Goal: Browse casually

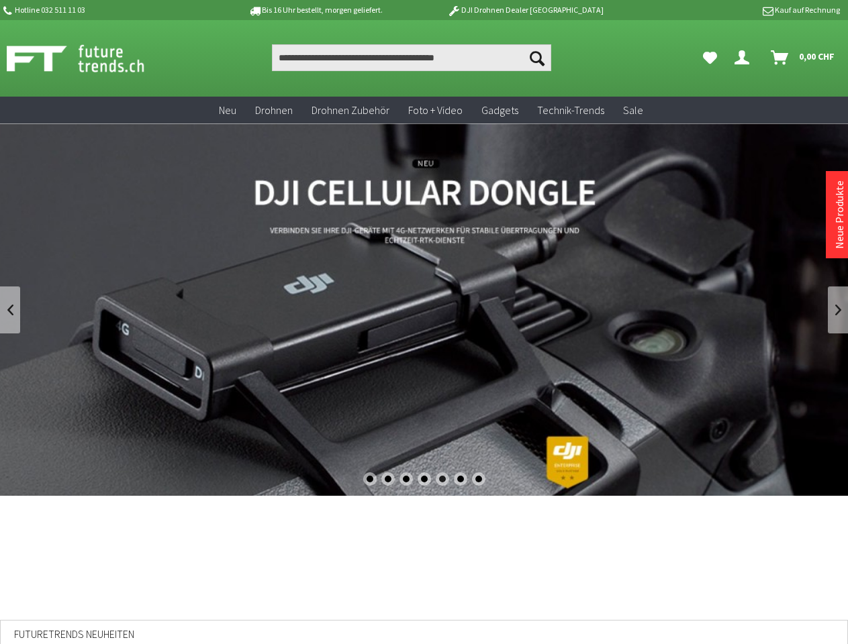
click at [369, 479] on div "1" at bounding box center [369, 478] width 13 height 13
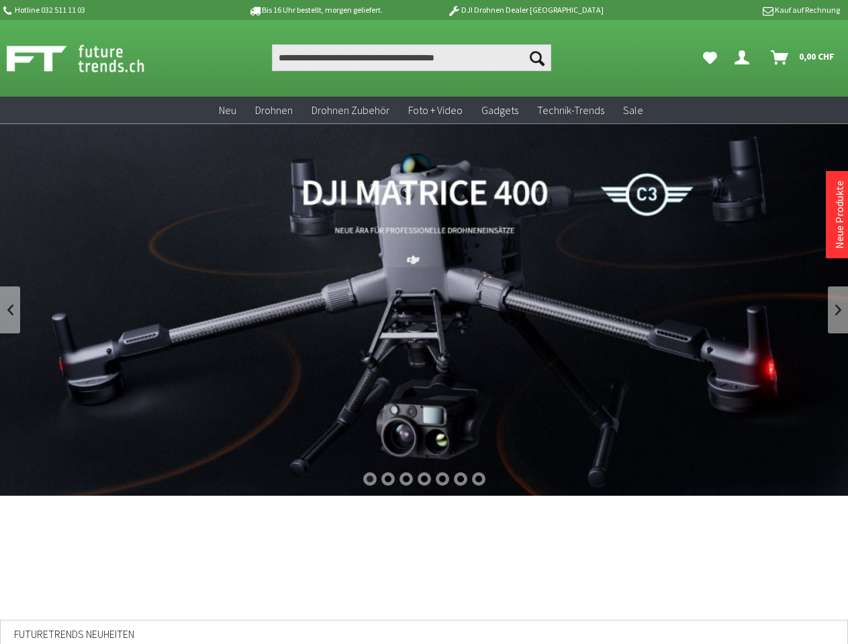
click at [387, 479] on div "2" at bounding box center [387, 478] width 13 height 13
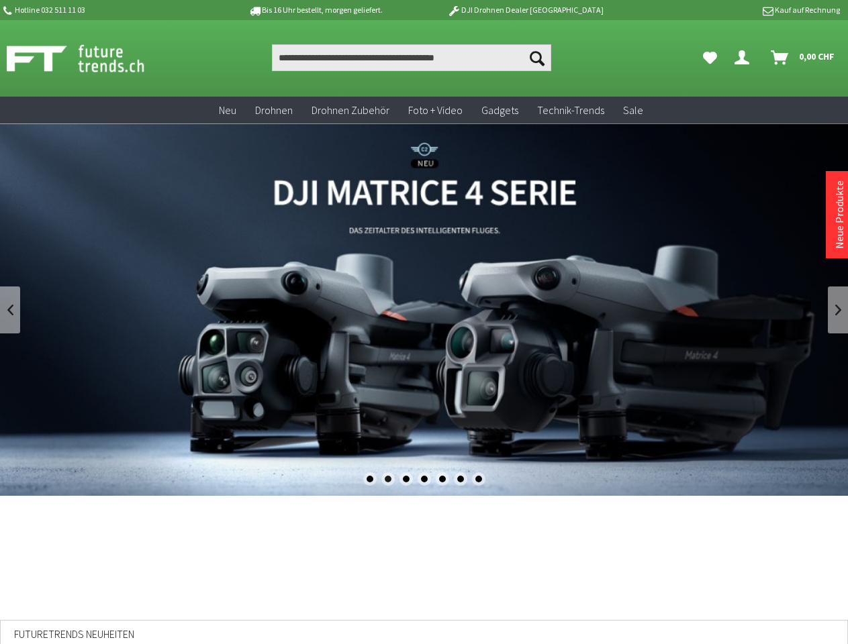
click at [405, 479] on div "3" at bounding box center [405, 478] width 13 height 13
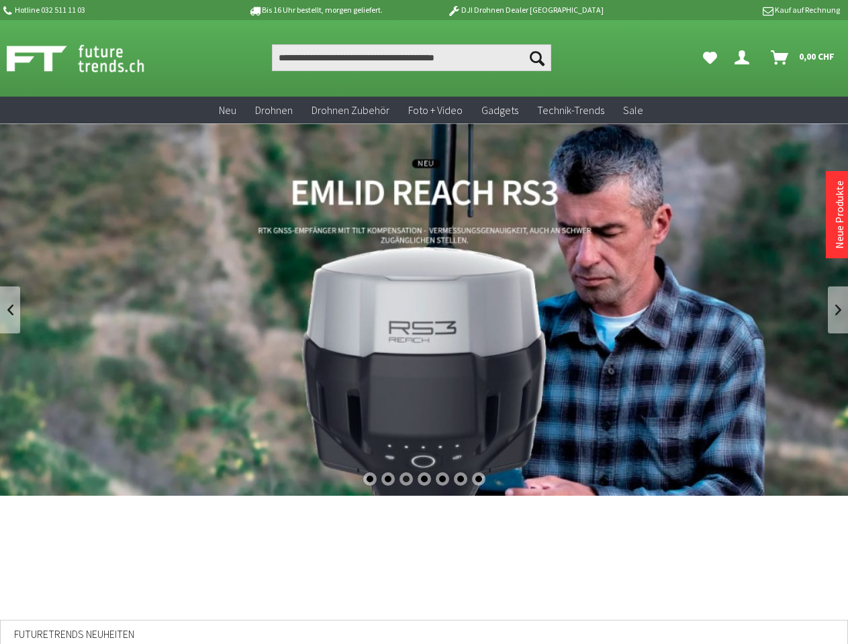
click at [424, 479] on div "4" at bounding box center [423, 478] width 13 height 13
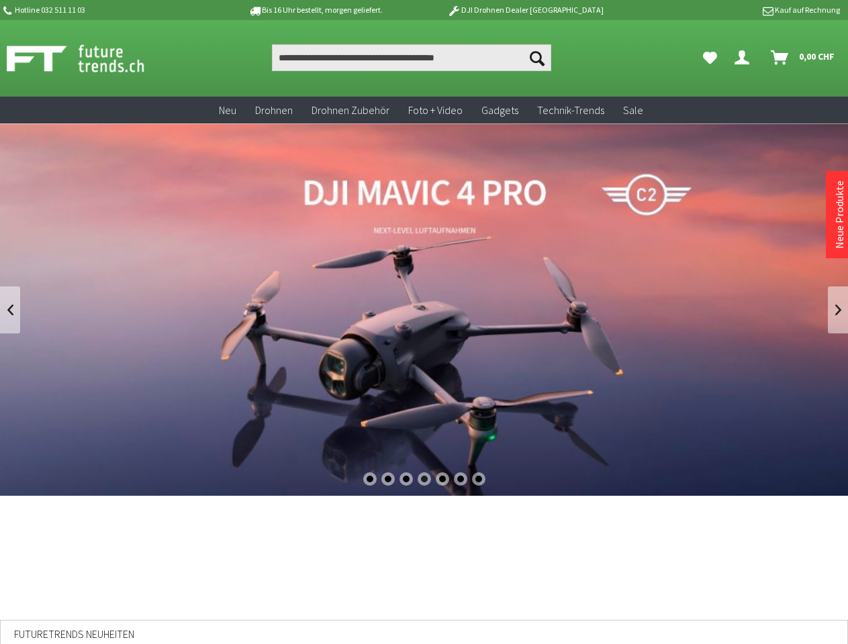
click at [442, 479] on div "5" at bounding box center [442, 478] width 13 height 13
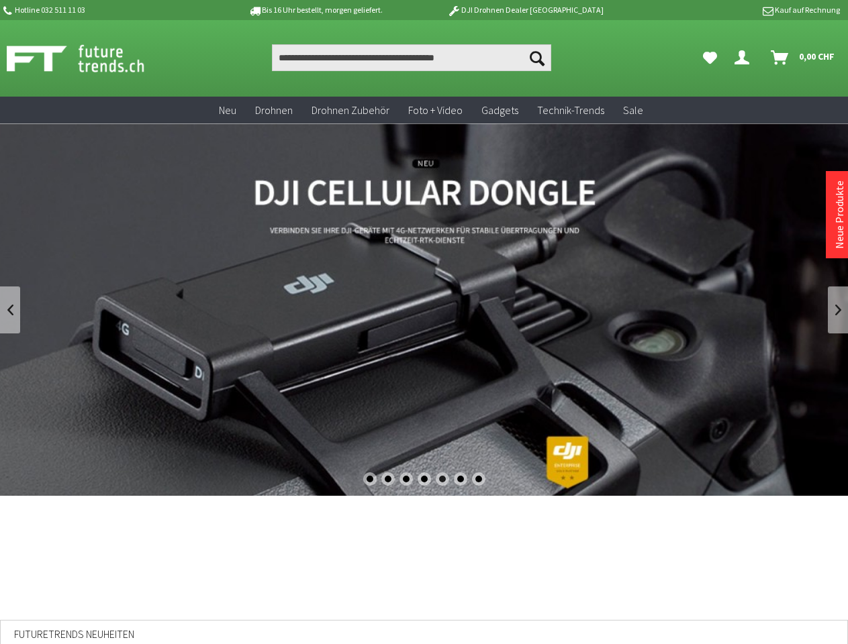
click at [460, 479] on div "6" at bounding box center [460, 478] width 13 height 13
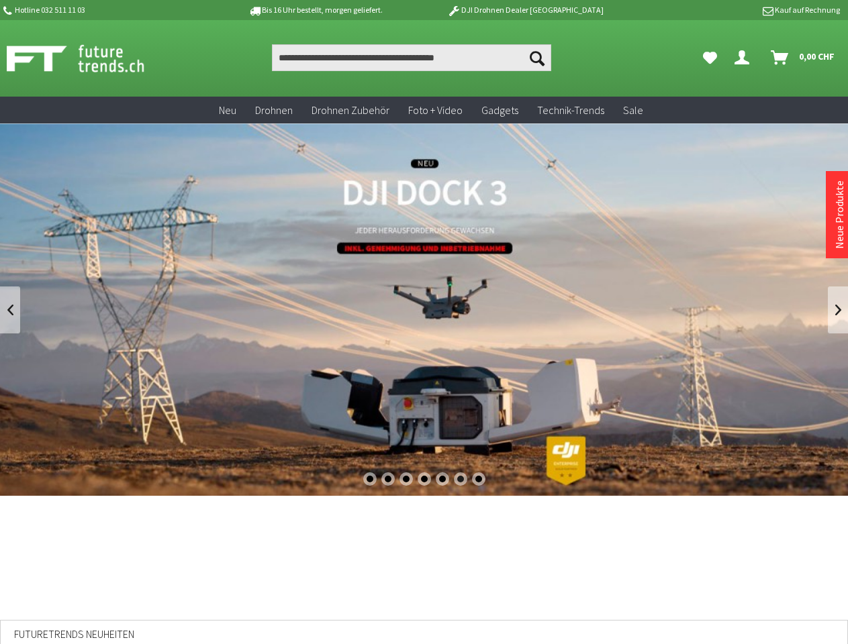
click at [478, 479] on div "7" at bounding box center [478, 478] width 13 height 13
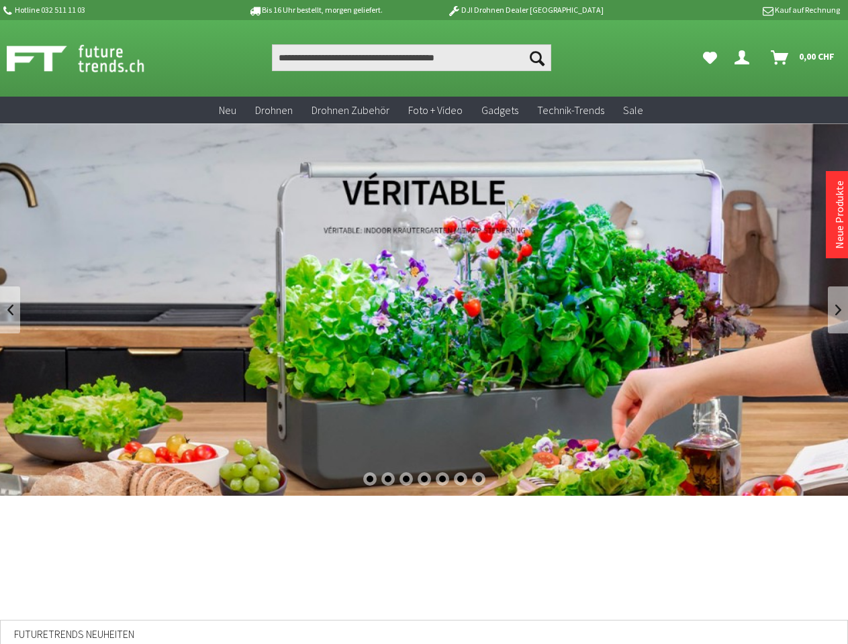
click at [10, 310] on link at bounding box center [10, 310] width 20 height 47
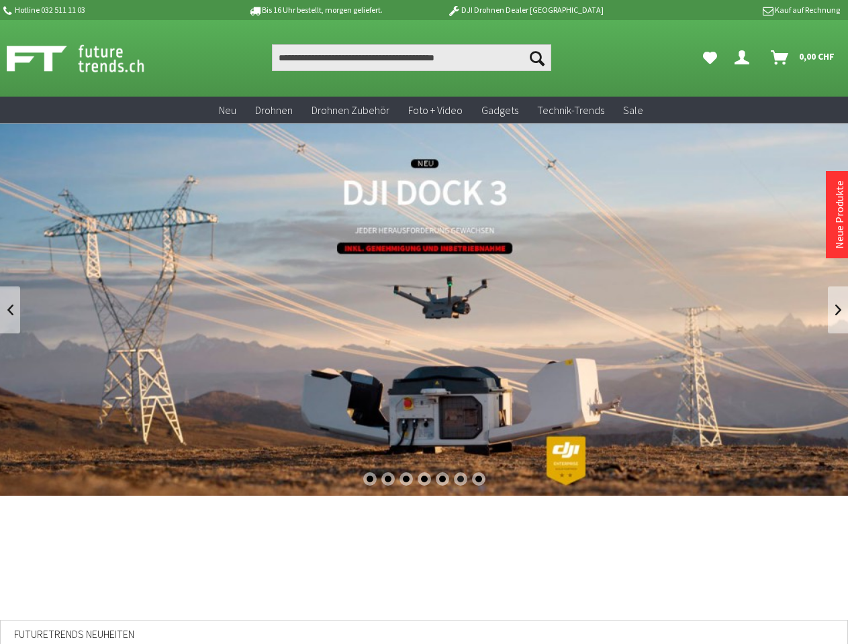
click at [837, 310] on link at bounding box center [837, 310] width 20 height 47
